Goal: Task Accomplishment & Management: Use online tool/utility

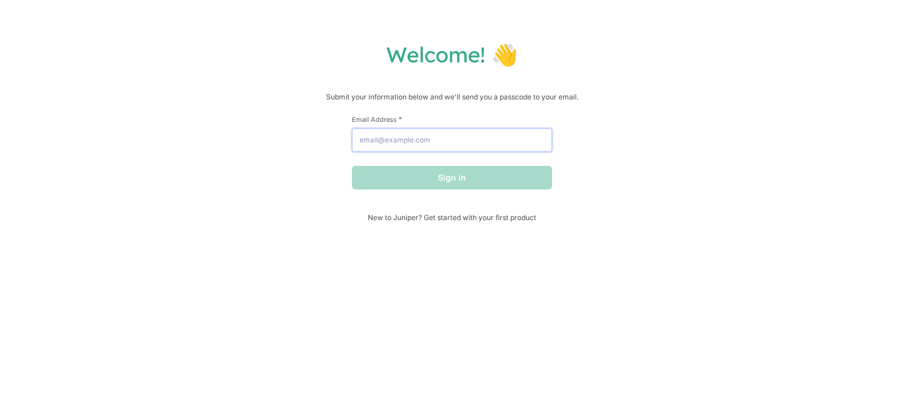
click at [436, 137] on input "Email Address *" at bounding box center [452, 140] width 200 height 24
type input "[EMAIL_ADDRESS][DOMAIN_NAME]"
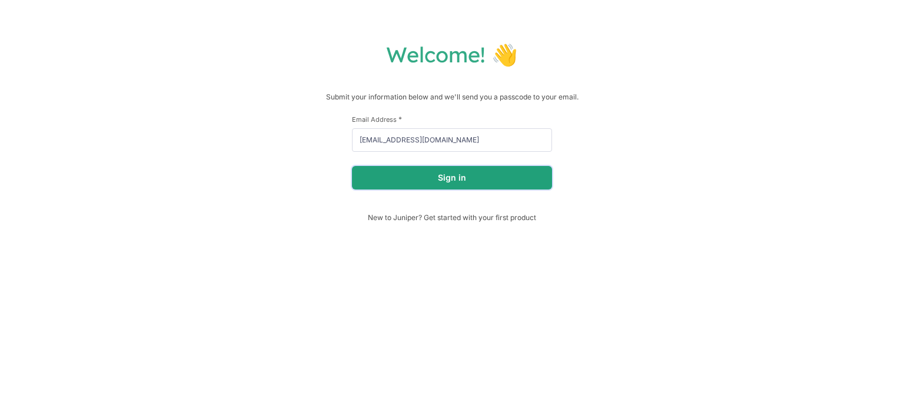
click at [430, 175] on button "Sign in" at bounding box center [452, 178] width 200 height 24
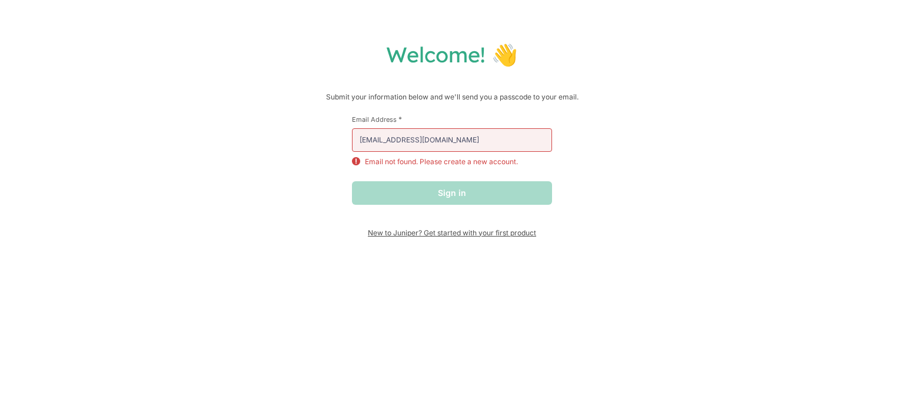
click at [407, 233] on span "New to Juniper? Get started with your first product" at bounding box center [452, 232] width 200 height 9
